Goal: Information Seeking & Learning: Learn about a topic

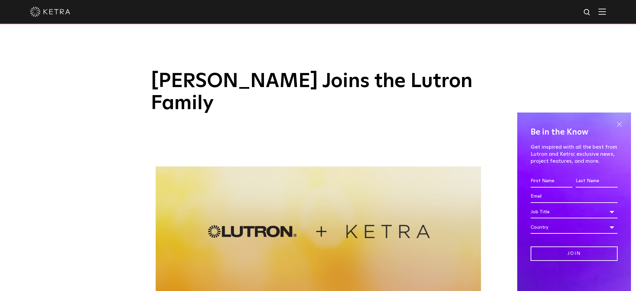
click at [619, 126] on span at bounding box center [619, 124] width 10 height 10
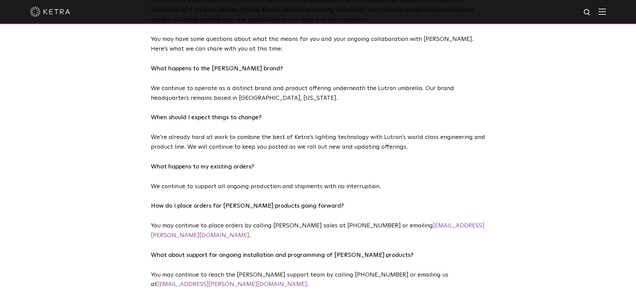
scroll to position [376, 0]
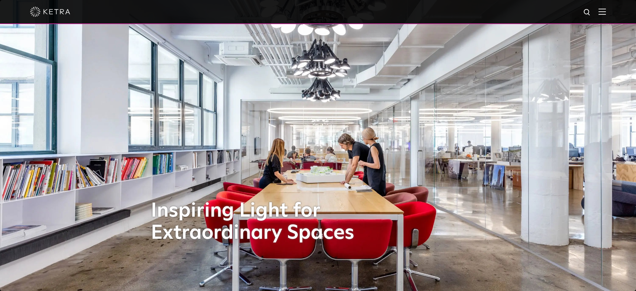
click at [606, 8] on img at bounding box center [602, 11] width 7 height 6
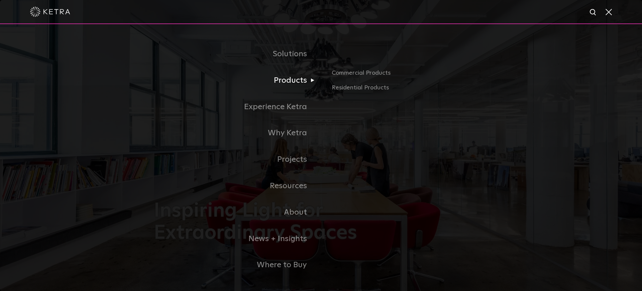
click at [288, 82] on link "Products" at bounding box center [237, 80] width 167 height 26
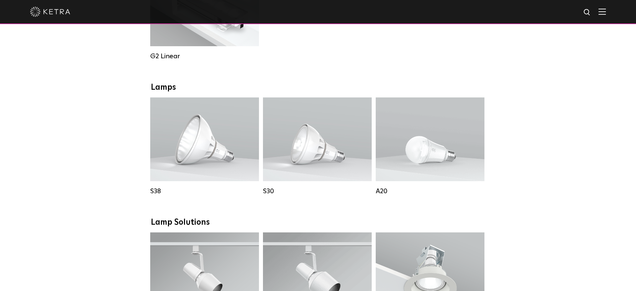
scroll to position [418, 0]
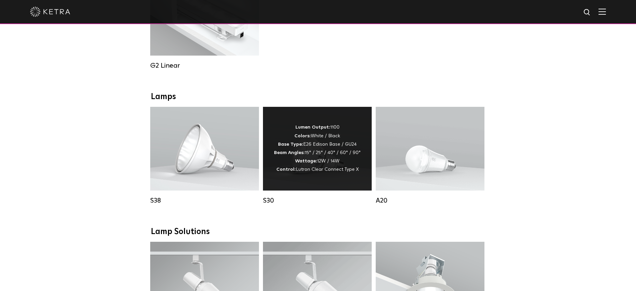
click at [293, 198] on div "S30" at bounding box center [317, 156] width 109 height 98
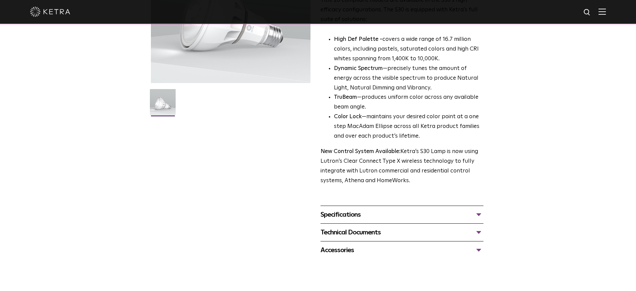
scroll to position [167, 0]
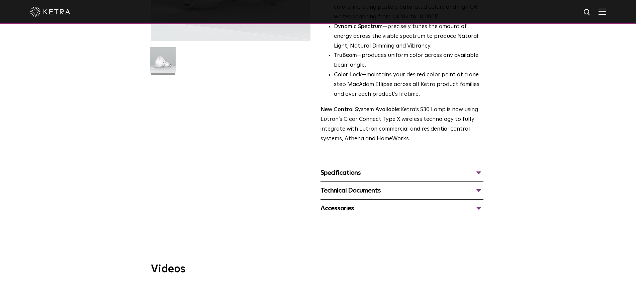
click at [341, 177] on div "Specifications" at bounding box center [402, 172] width 163 height 11
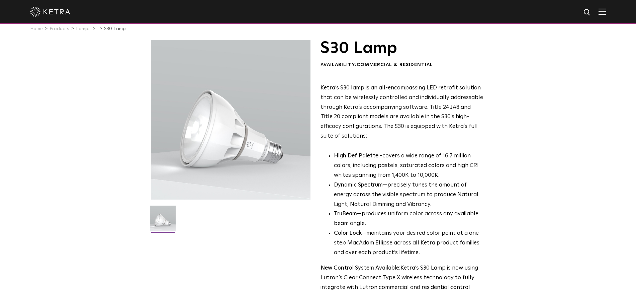
scroll to position [0, 0]
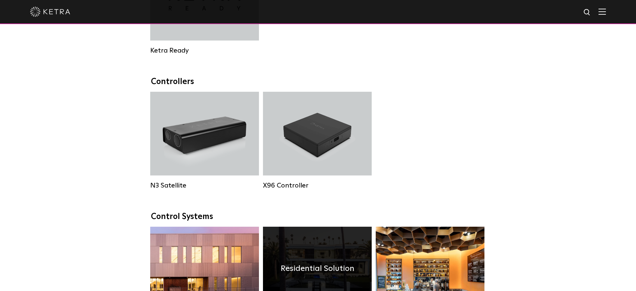
scroll to position [602, 0]
